Goal: Transaction & Acquisition: Book appointment/travel/reservation

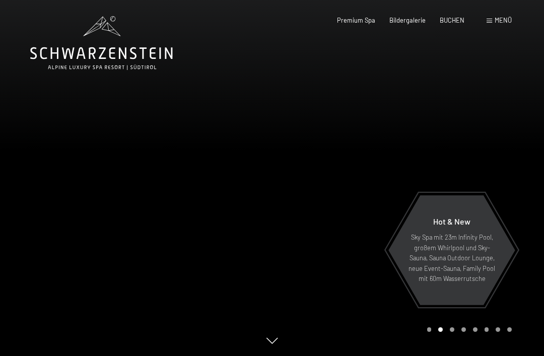
click at [454, 21] on span "BUCHEN" at bounding box center [452, 20] width 25 height 8
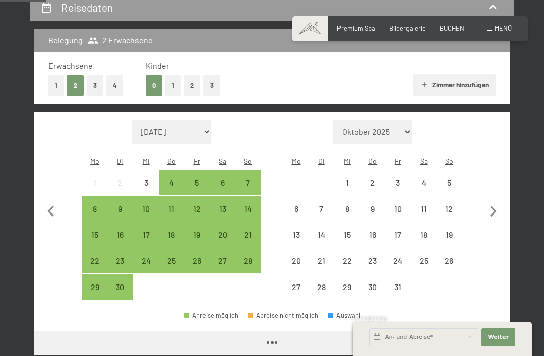
scroll to position [193, 0]
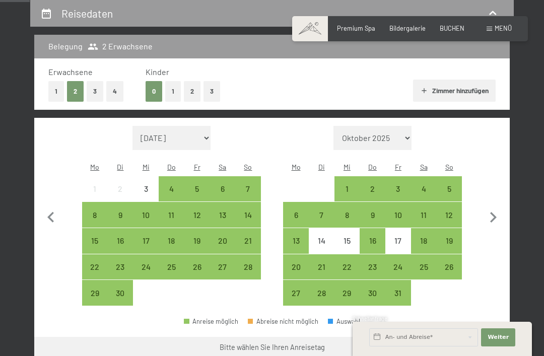
click at [214, 91] on button "3" at bounding box center [212, 91] width 17 height 21
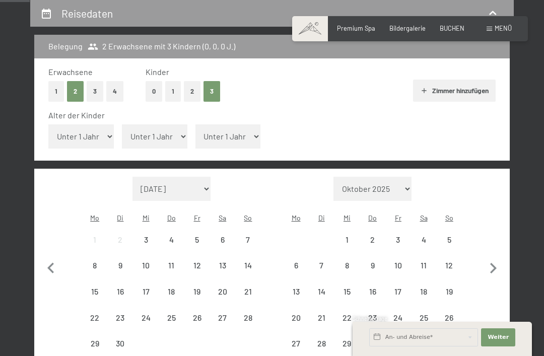
click at [99, 132] on select "Unter 1 Jahr 1 Jahr 2 Jahre 3 Jahre 4 Jahre 5 Jahre 6 Jahre 7 Jahre 8 Jahre 9 J…" at bounding box center [81, 136] width 66 height 24
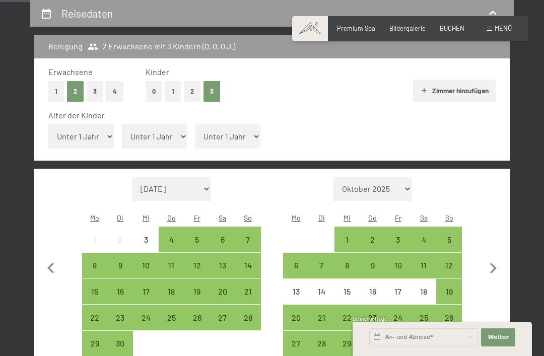
select select "12"
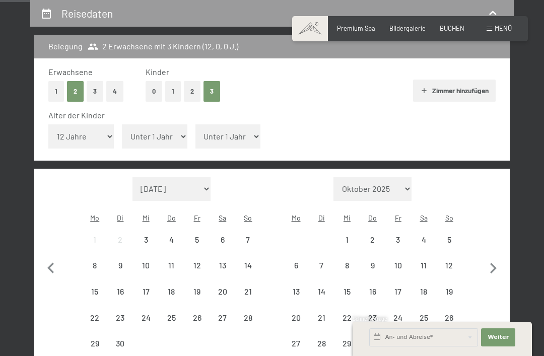
click at [164, 129] on select "Unter 1 Jahr 1 Jahr 2 Jahre 3 Jahre 4 Jahre 5 Jahre 6 Jahre 7 Jahre 8 Jahre 9 J…" at bounding box center [155, 136] width 66 height 24
select select "9"
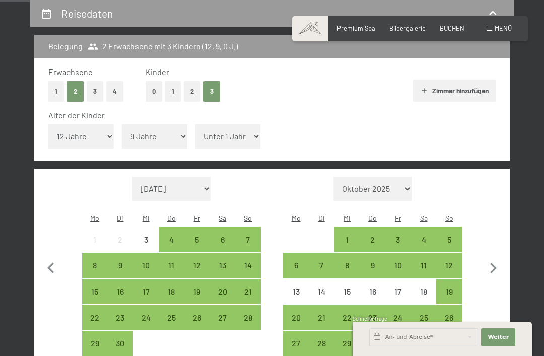
click at [231, 133] on select "Unter 1 Jahr 1 Jahr 2 Jahre 3 Jahre 4 Jahre 5 Jahre 6 Jahre 7 Jahre 8 Jahre 9 J…" at bounding box center [229, 136] width 66 height 24
select select "6"
click at [399, 177] on select "Oktober 2025 November 2025 Dezember 2025 Januar 2026 Februar 2026 März 2026 Apr…" at bounding box center [373, 189] width 79 height 24
select select "[DATE]"
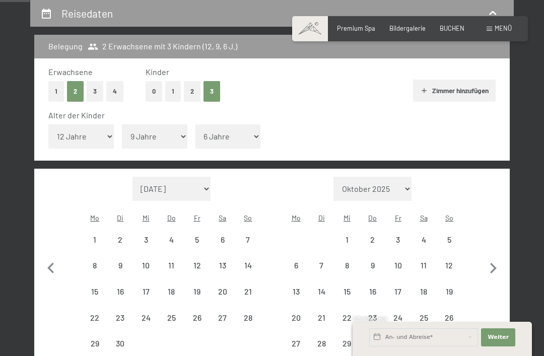
select select "[DATE]"
click at [400, 236] on div "3" at bounding box center [398, 248] width 24 height 24
select select "[DATE]"
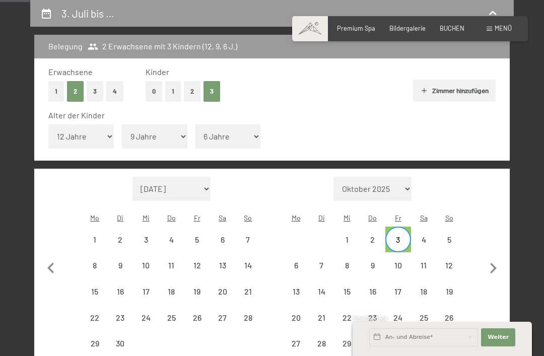
click at [455, 236] on div "5" at bounding box center [449, 248] width 24 height 24
select select "[DATE]"
click at [504, 342] on span "Weiter" at bounding box center [498, 338] width 21 height 8
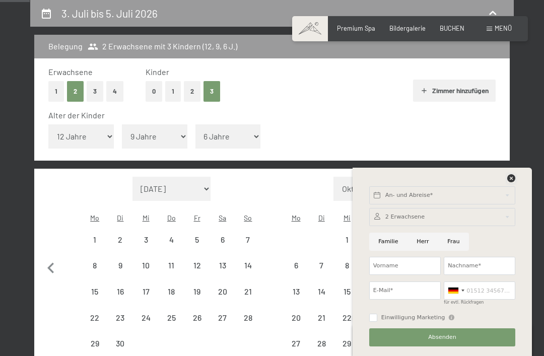
click at [511, 182] on icon at bounding box center [511, 178] width 8 height 8
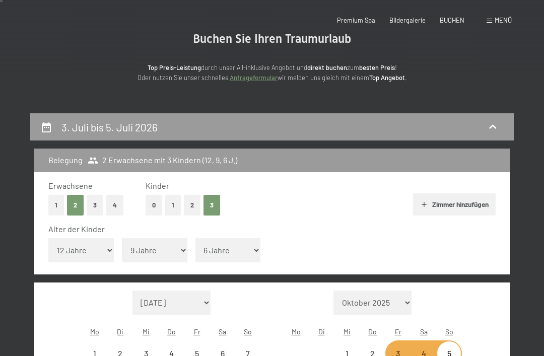
scroll to position [0, 0]
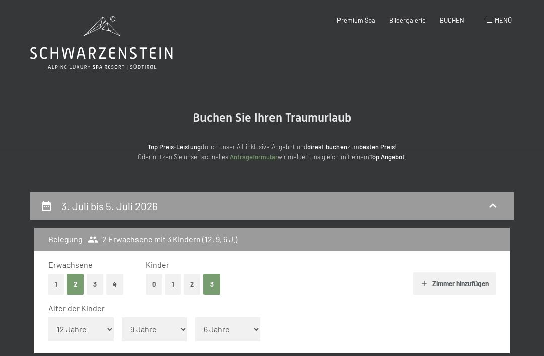
click at [119, 39] on icon at bounding box center [101, 43] width 143 height 54
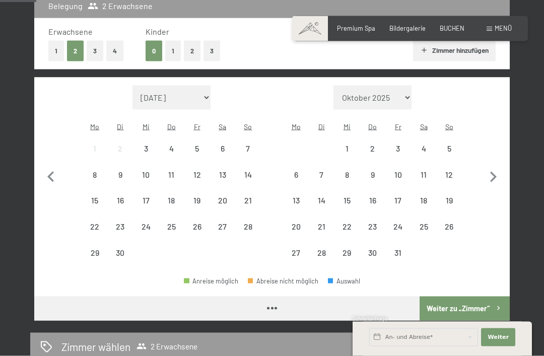
scroll to position [234, 0]
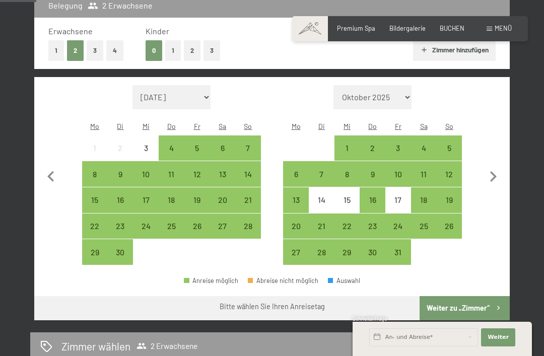
click at [495, 172] on icon "button" at bounding box center [493, 176] width 21 height 21
select select "[DATE]"
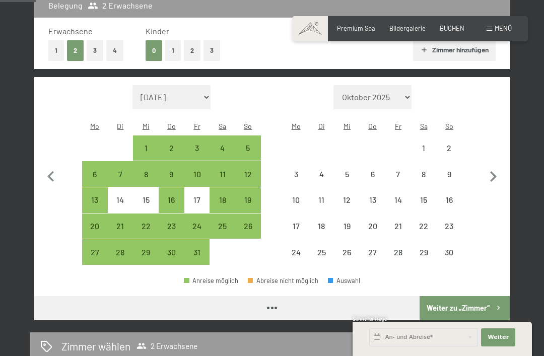
select select "[DATE]"
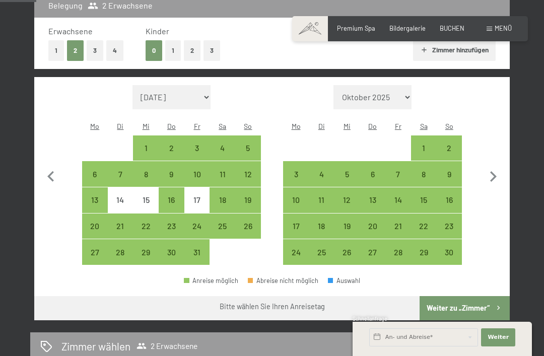
click at [502, 166] on icon "button" at bounding box center [493, 176] width 21 height 21
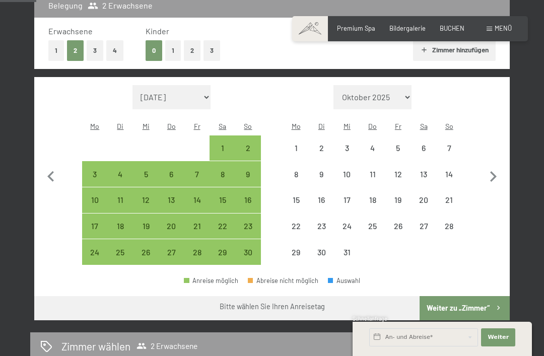
select select "[DATE]"
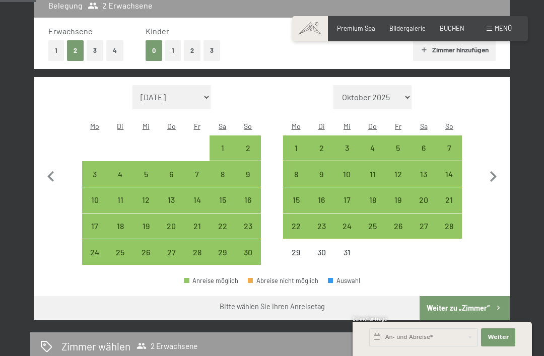
click at [501, 166] on icon "button" at bounding box center [493, 176] width 21 height 21
select select "[DATE]"
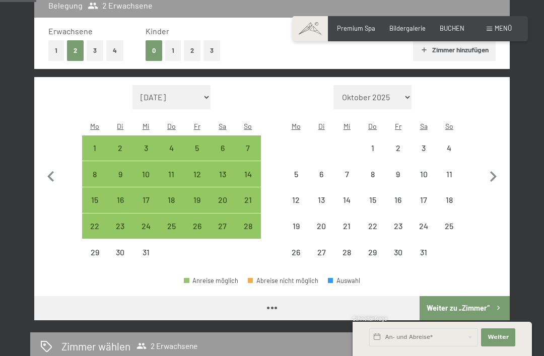
select select "[DATE]"
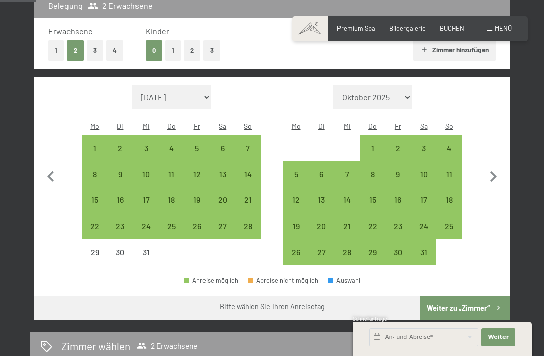
click at [500, 166] on icon "button" at bounding box center [493, 176] width 21 height 21
select select "[DATE]"
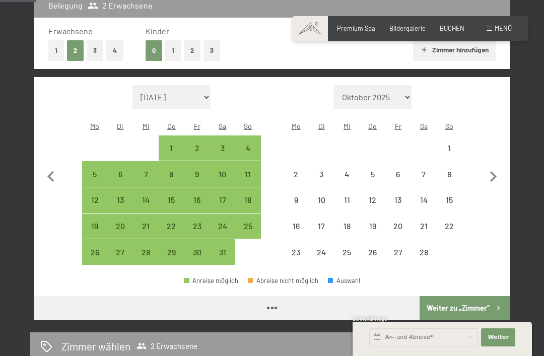
select select "[DATE]"
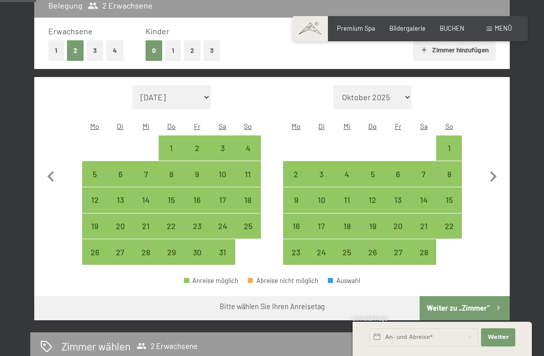
click at [501, 166] on icon "button" at bounding box center [493, 176] width 21 height 21
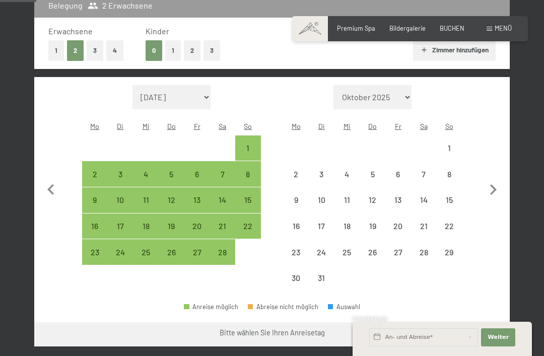
select select "[DATE]"
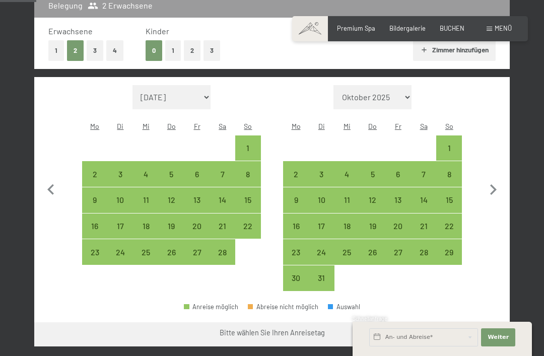
click at [497, 169] on button "button" at bounding box center [493, 188] width 21 height 207
select select "[DATE]"
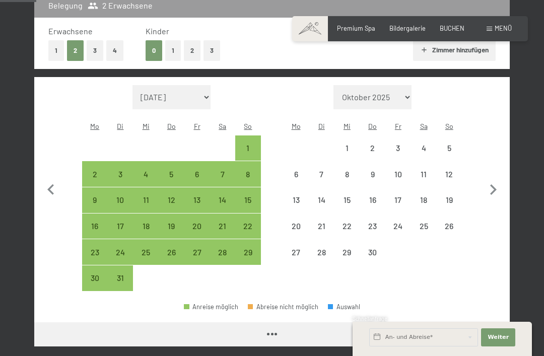
select select "[DATE]"
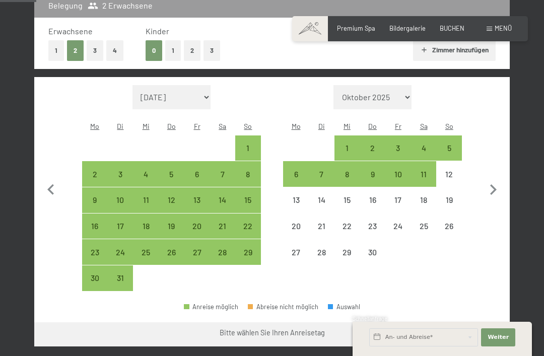
click at [494, 170] on button "button" at bounding box center [493, 188] width 21 height 207
select select "[DATE]"
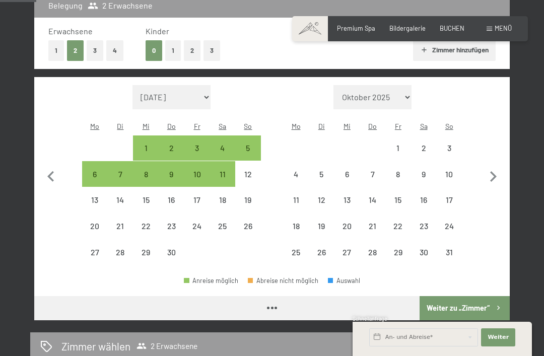
select select "[DATE]"
click at [490, 172] on icon "button" at bounding box center [493, 176] width 21 height 21
select select "[DATE]"
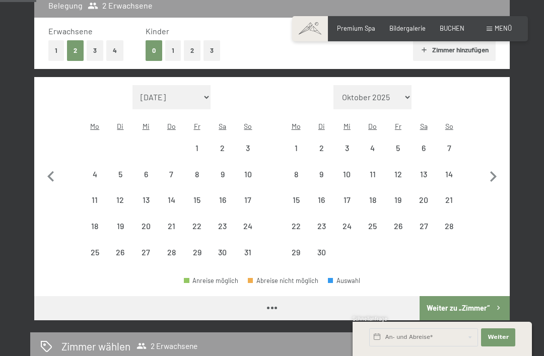
select select "[DATE]"
click at [494, 171] on icon "button" at bounding box center [493, 176] width 7 height 11
select select "[DATE]"
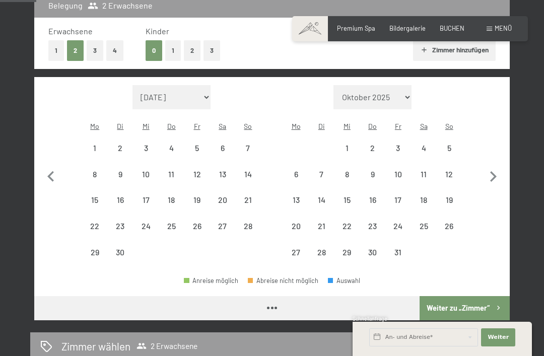
select select "[DATE]"
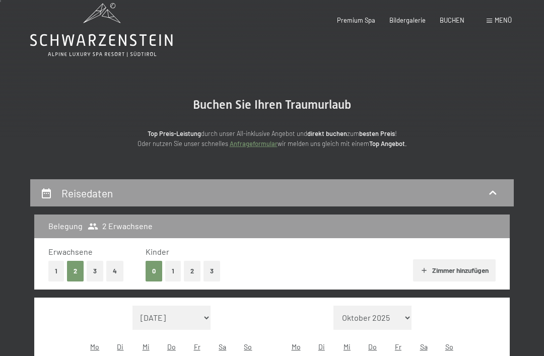
scroll to position [0, 0]
